Goal: Transaction & Acquisition: Subscribe to service/newsletter

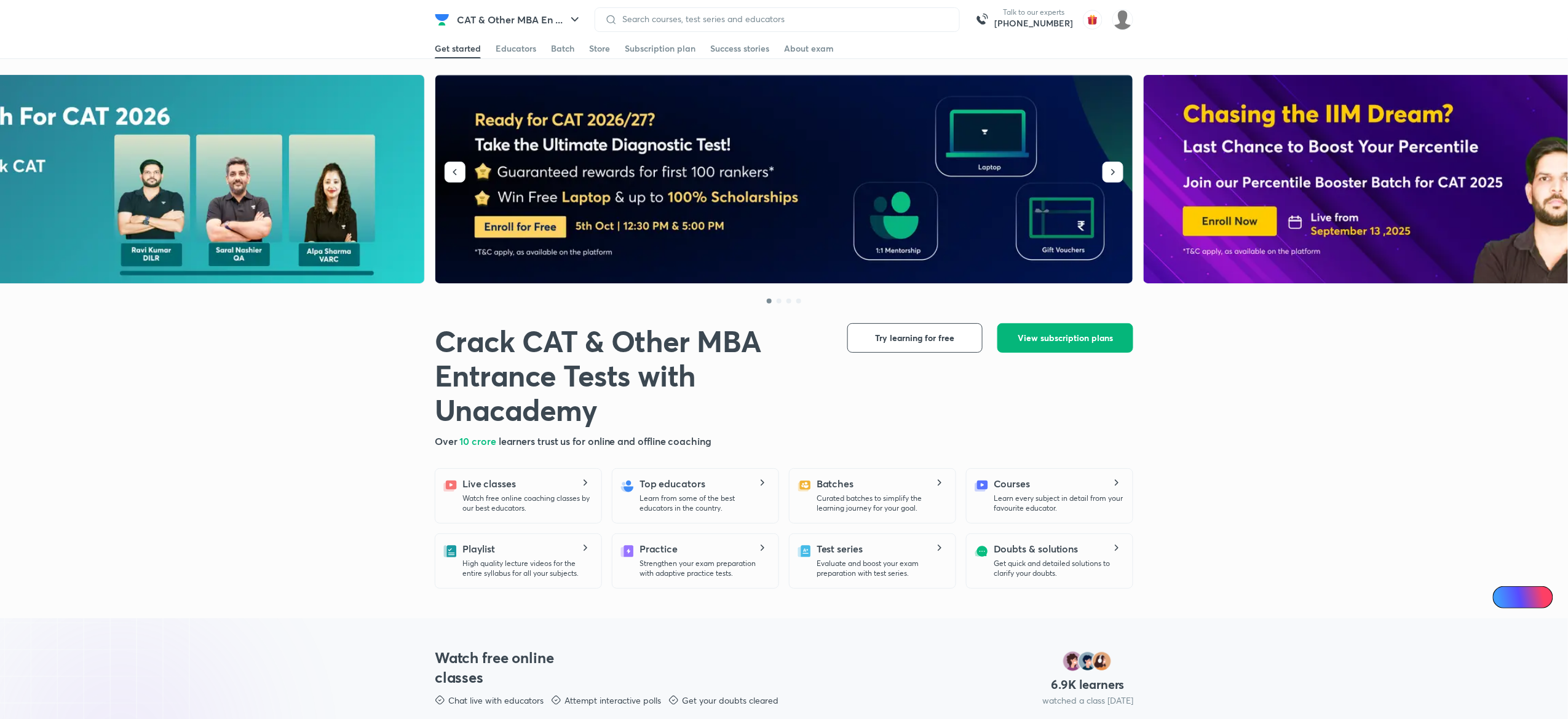
click at [1068, 341] on span "View subscription plans" at bounding box center [1065, 338] width 95 height 12
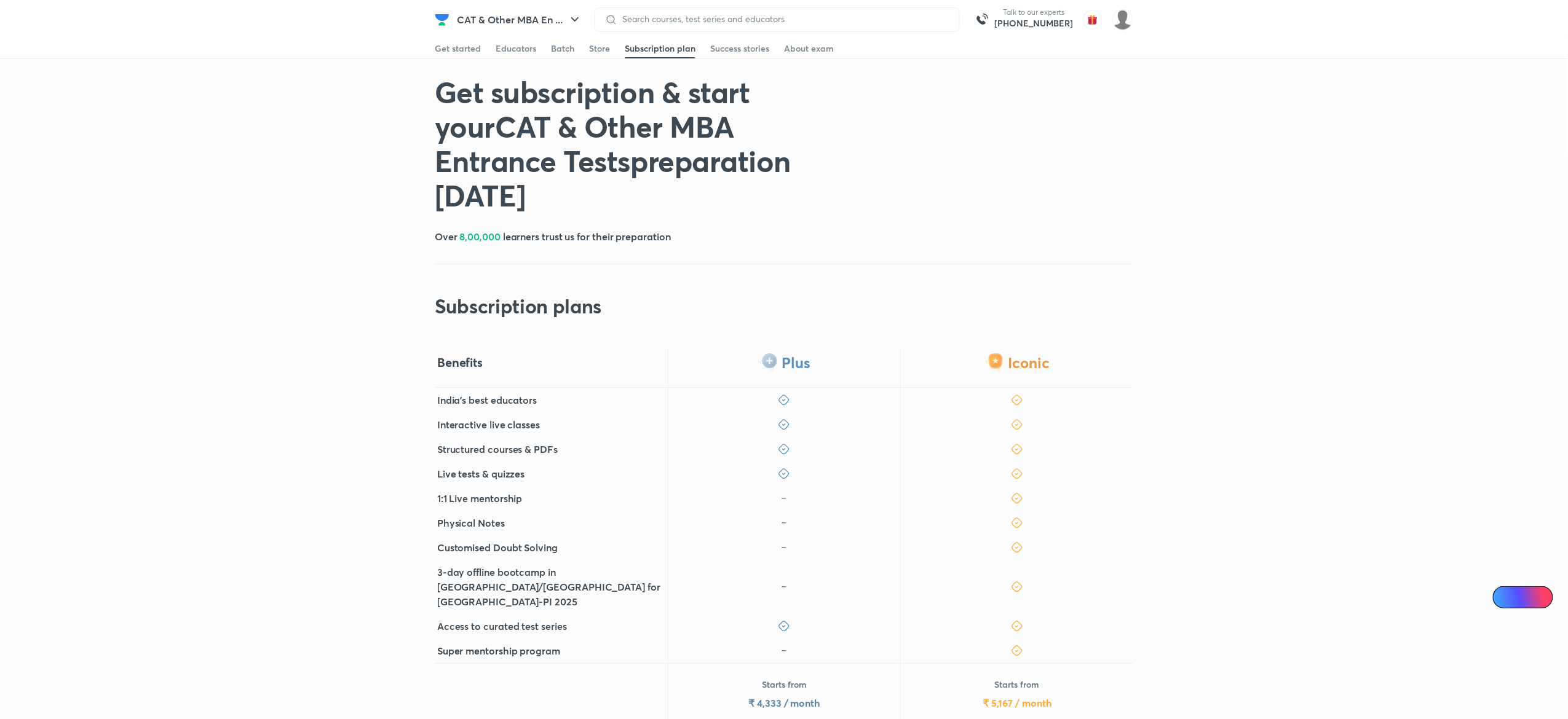
scroll to position [169, 0]
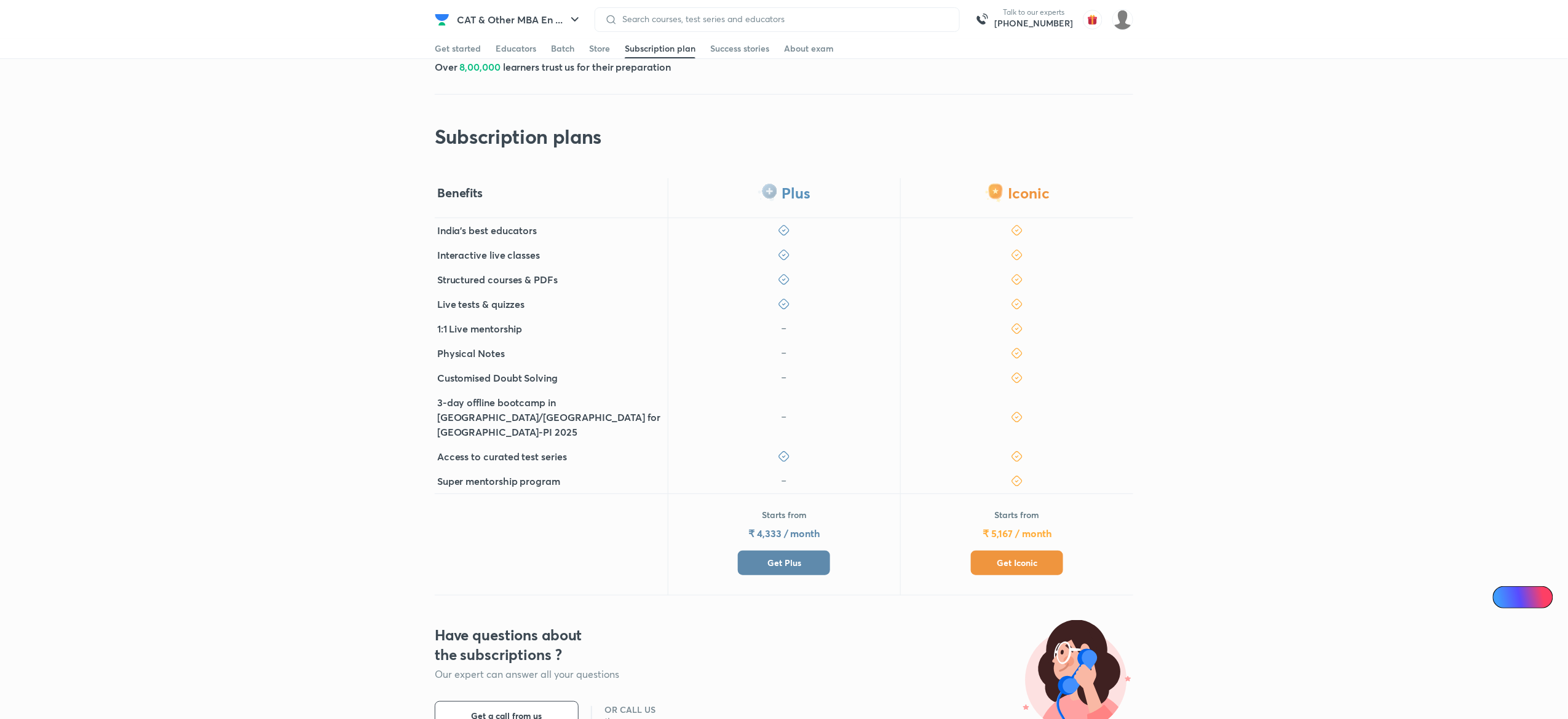
click at [1001, 551] on button "Get Iconic" at bounding box center [1017, 563] width 92 height 25
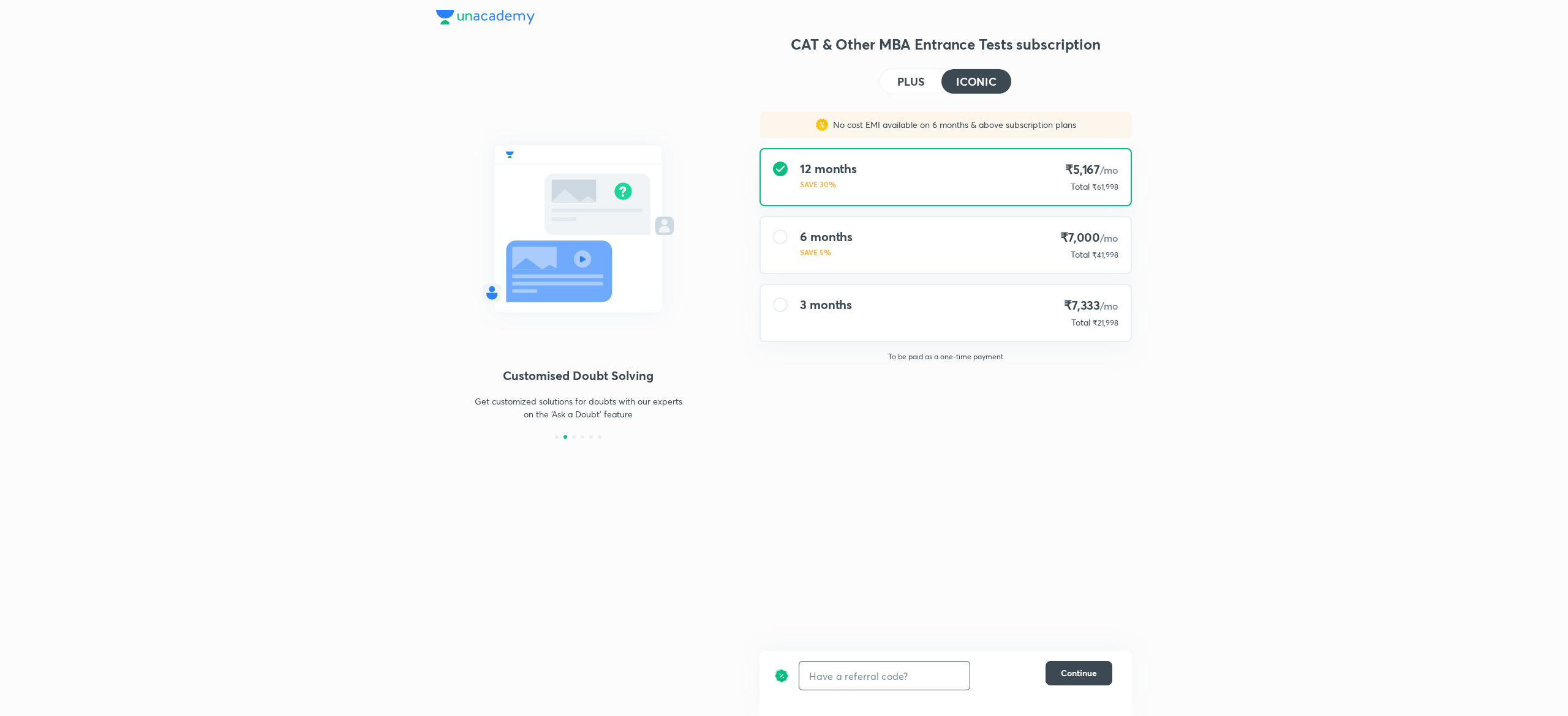
click at [860, 668] on input "text" at bounding box center [884, 676] width 170 height 29
type input "UNLOCK"
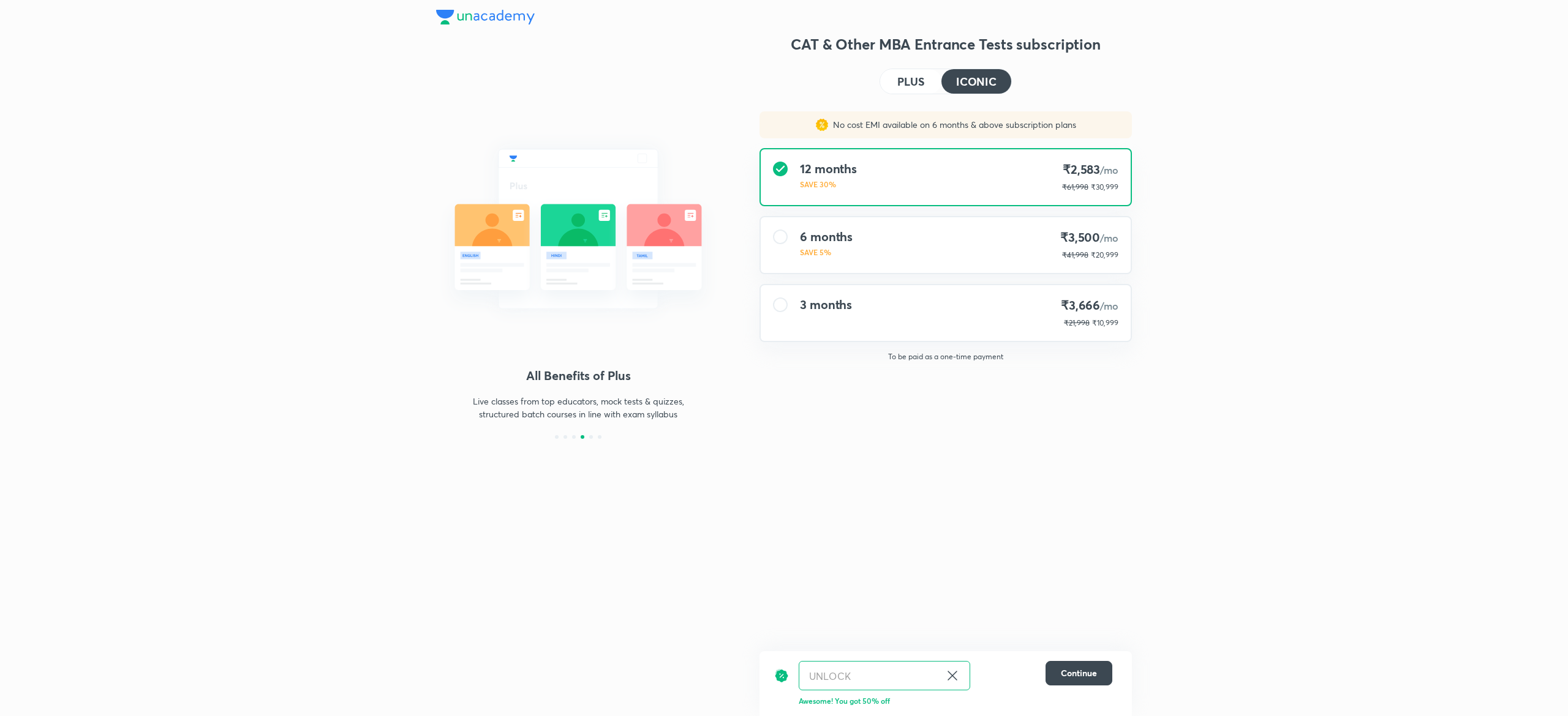
click at [924, 76] on h4 "PLUS" at bounding box center [911, 81] width 27 height 11
click at [990, 79] on h4 "ICONIC" at bounding box center [976, 81] width 41 height 11
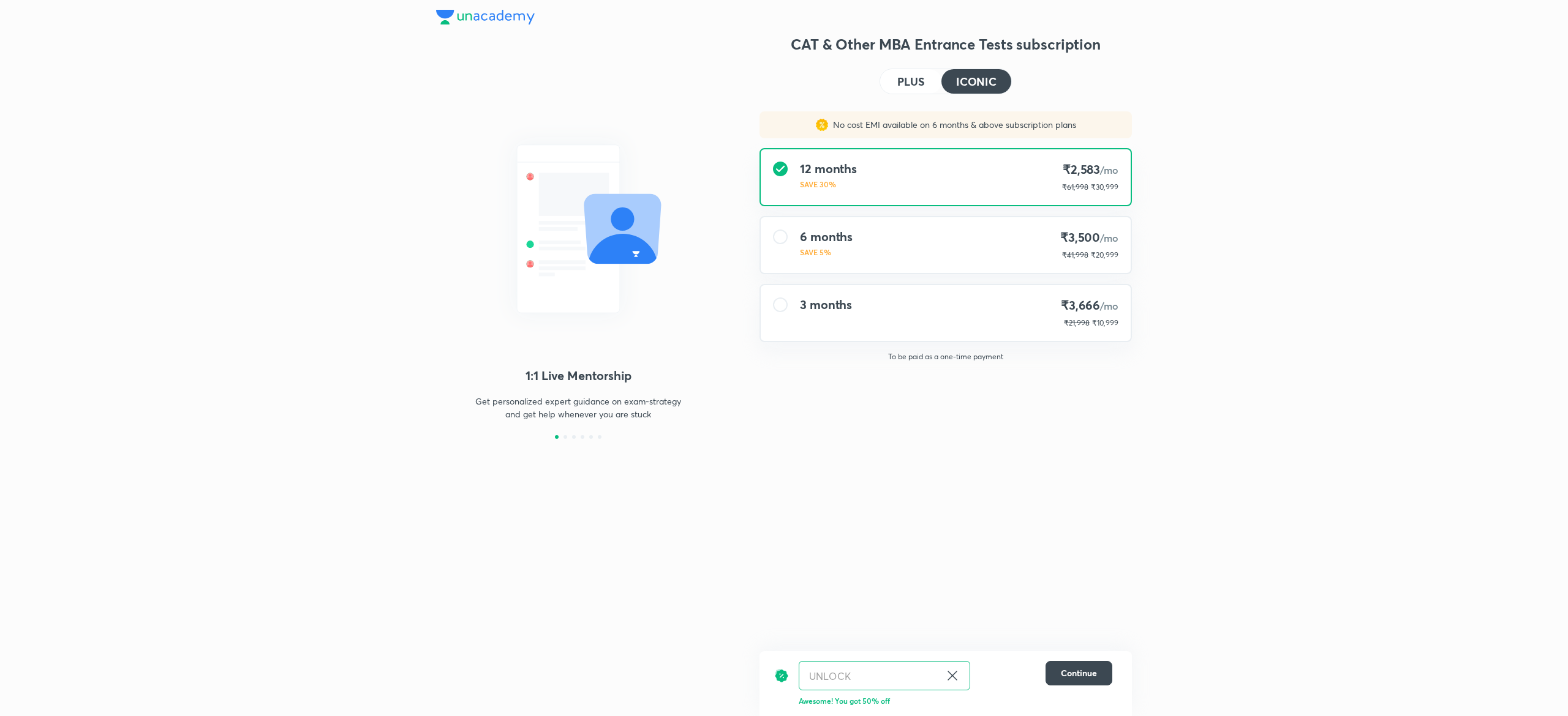
click at [901, 76] on h4 "PLUS" at bounding box center [911, 81] width 27 height 11
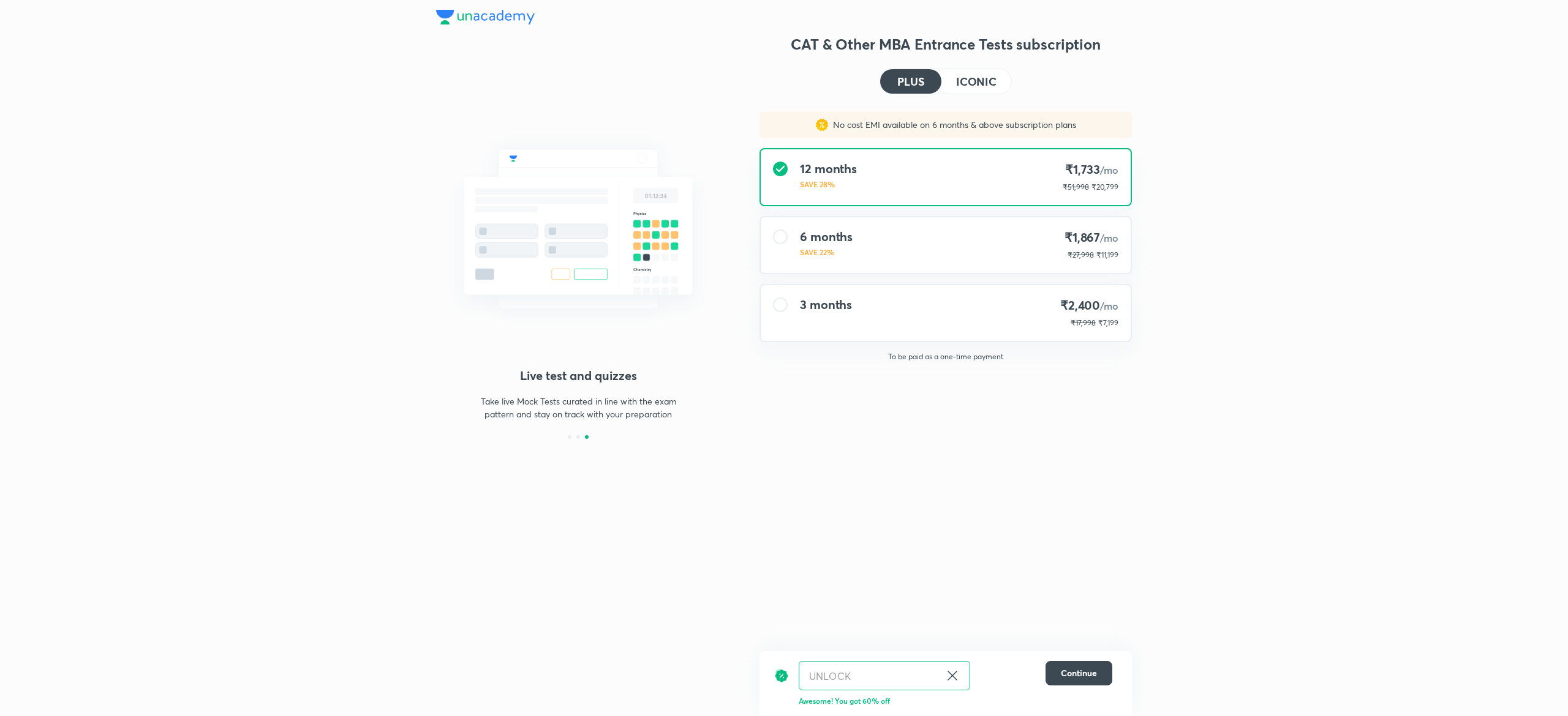
click at [974, 63] on div "CAT & Other MBA Entrance Tests subscription PLUS ICONIC No cost EMI available o…" at bounding box center [946, 237] width 372 height 405
click at [974, 71] on button "ICONIC" at bounding box center [976, 81] width 70 height 25
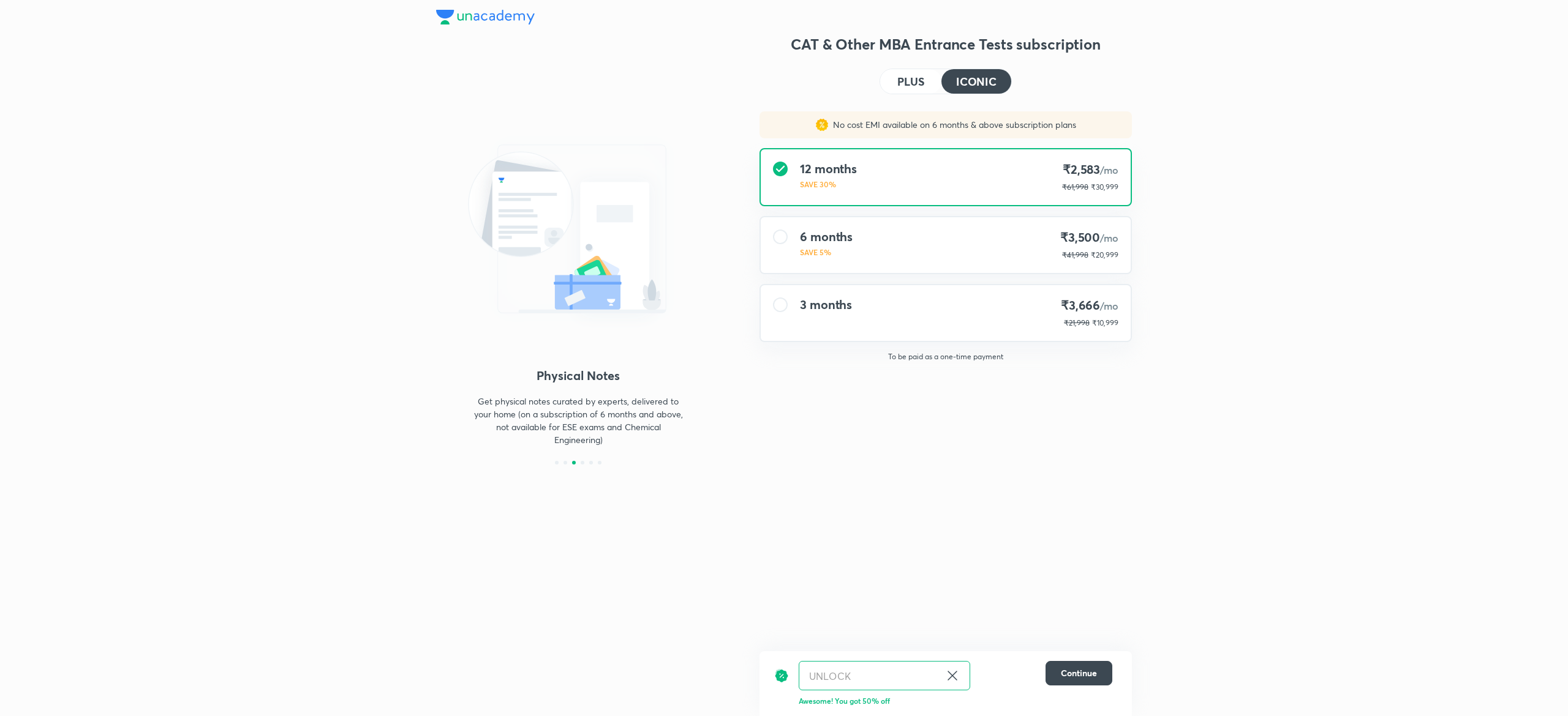
click at [918, 88] on button "PLUS" at bounding box center [910, 81] width 61 height 25
